Goal: Task Accomplishment & Management: Use online tool/utility

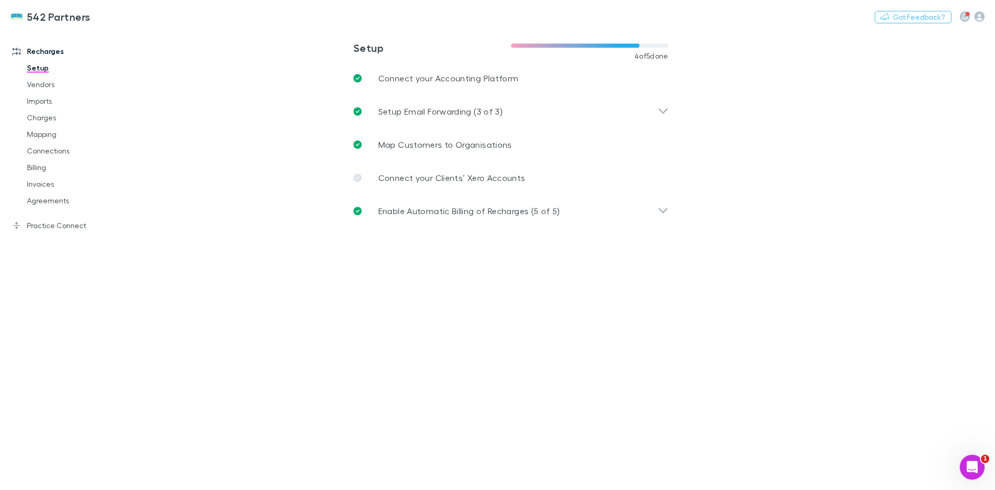
drag, startPoint x: 47, startPoint y: 198, endPoint x: 683, endPoint y: 3, distance: 665.4
click at [48, 198] on link "Agreements" at bounding box center [78, 200] width 123 height 17
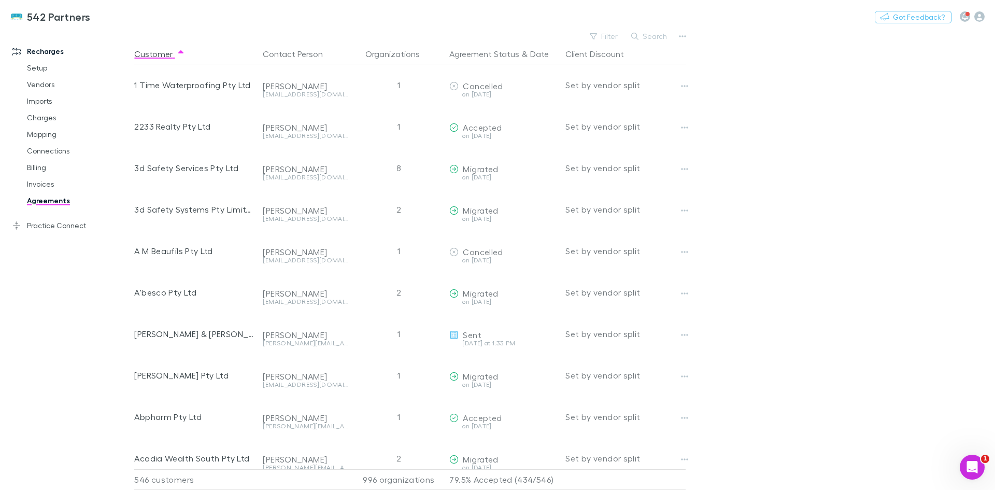
click at [641, 38] on button "Search" at bounding box center [649, 36] width 47 height 12
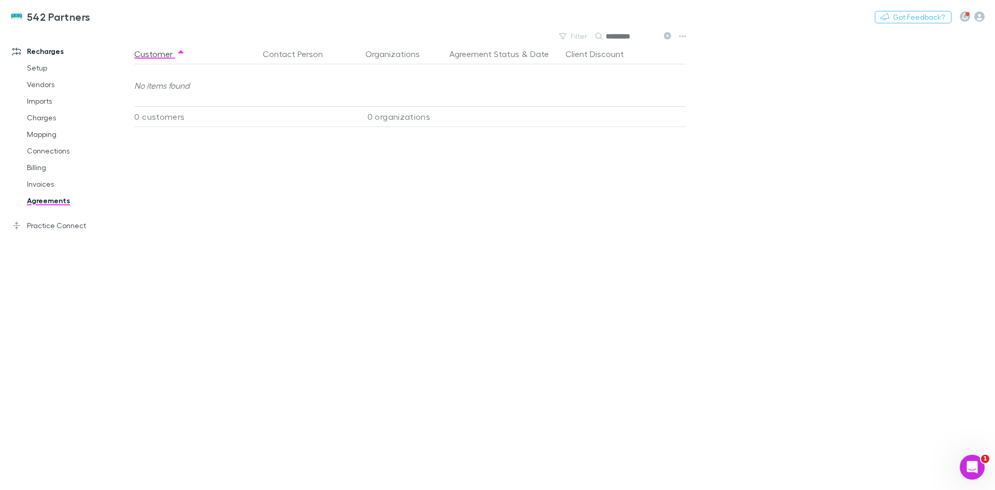
type input "*********"
